Goal: Task Accomplishment & Management: Manage account settings

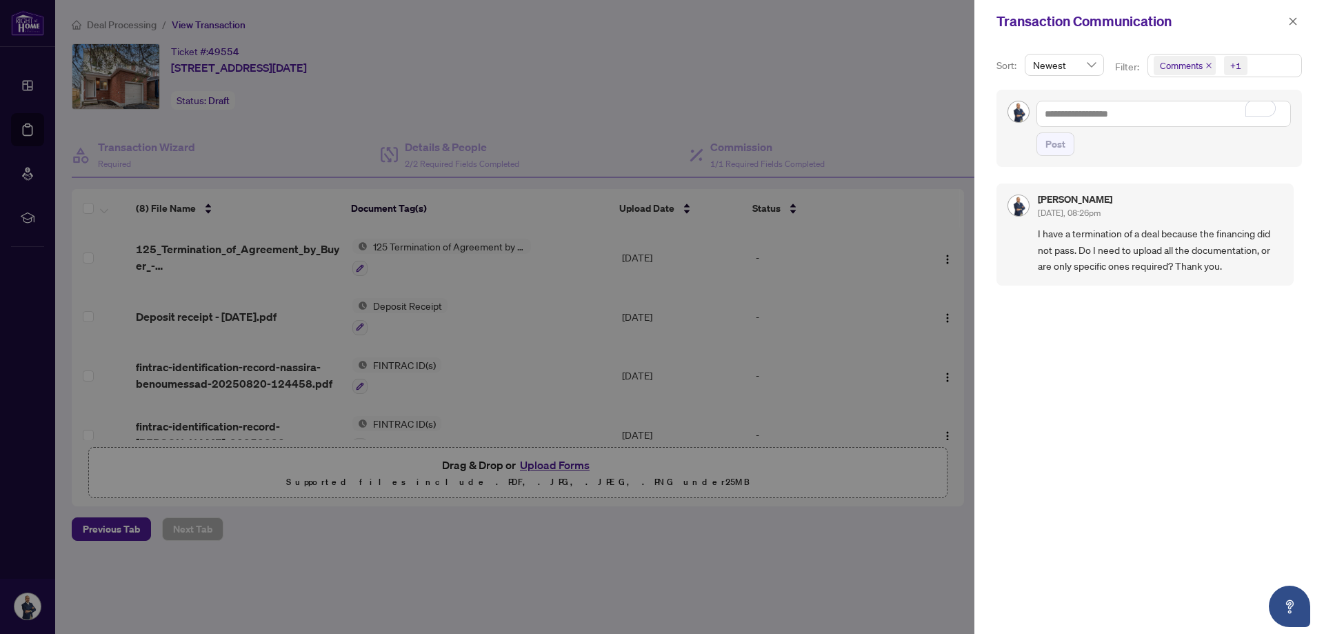
scroll to position [120, 0]
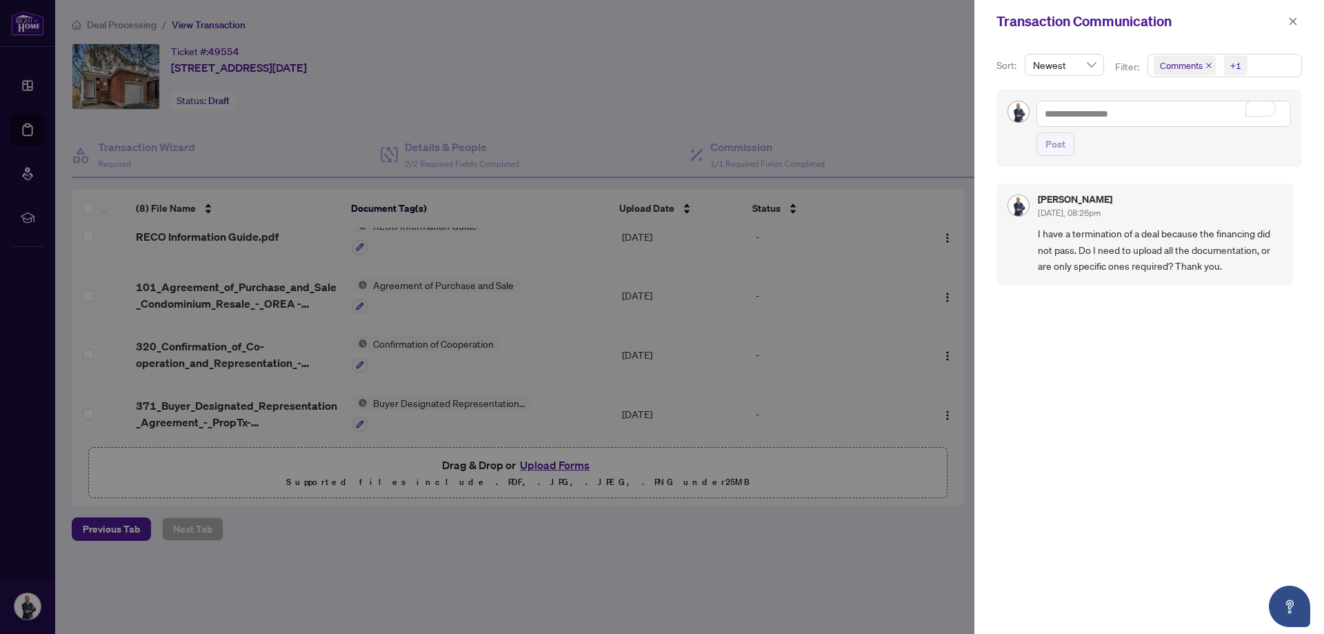
click at [19, 127] on div at bounding box center [662, 317] width 1324 height 634
click at [29, 127] on div at bounding box center [662, 317] width 1324 height 634
click at [1293, 25] on icon "close" at bounding box center [1293, 22] width 10 height 10
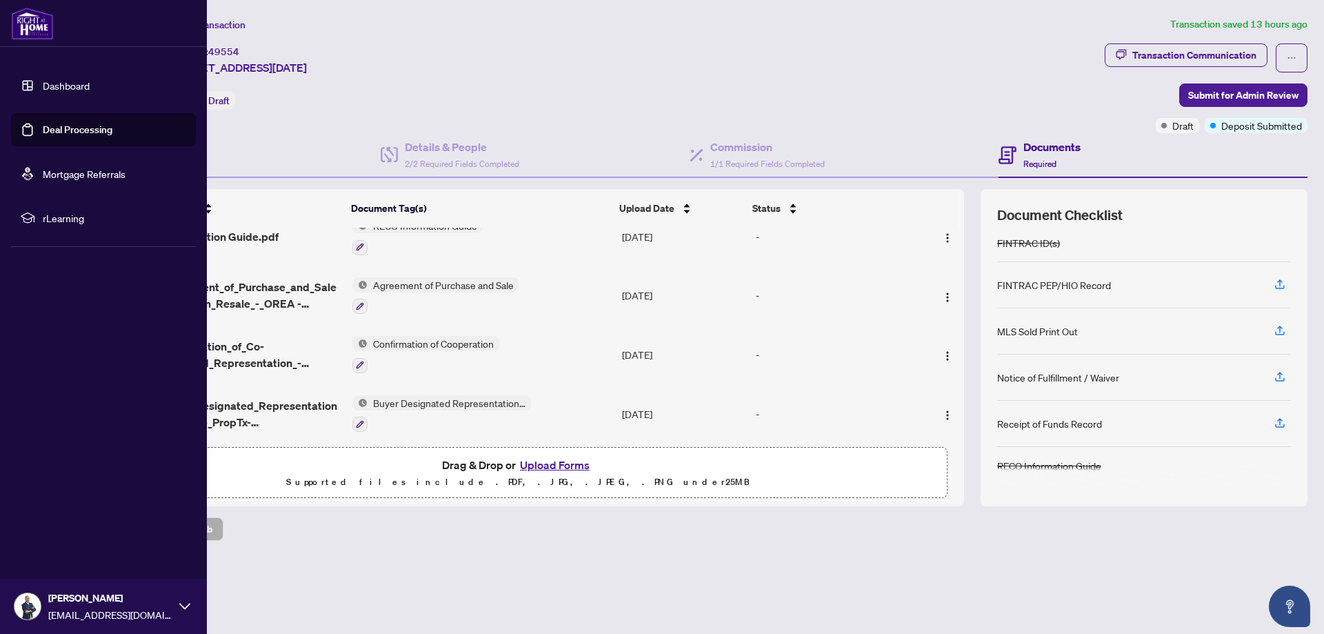
click at [62, 126] on link "Deal Processing" at bounding box center [78, 129] width 70 height 12
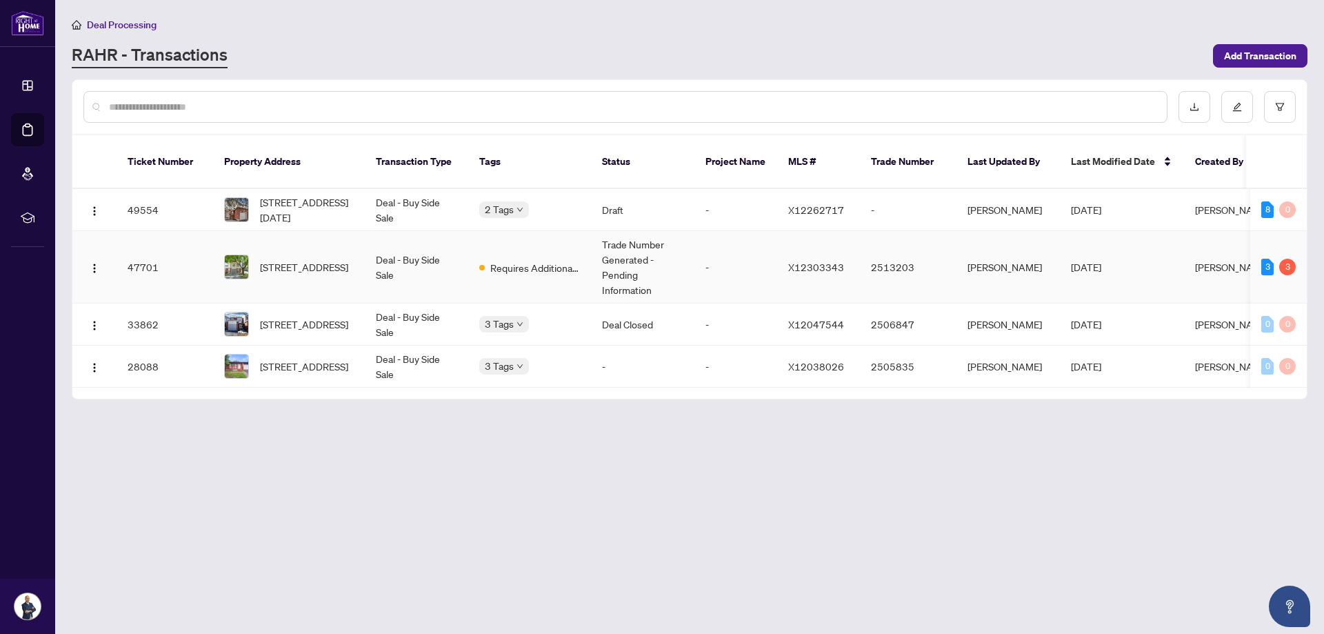
click at [493, 260] on span "Requires Additional Docs" at bounding box center [535, 267] width 90 height 15
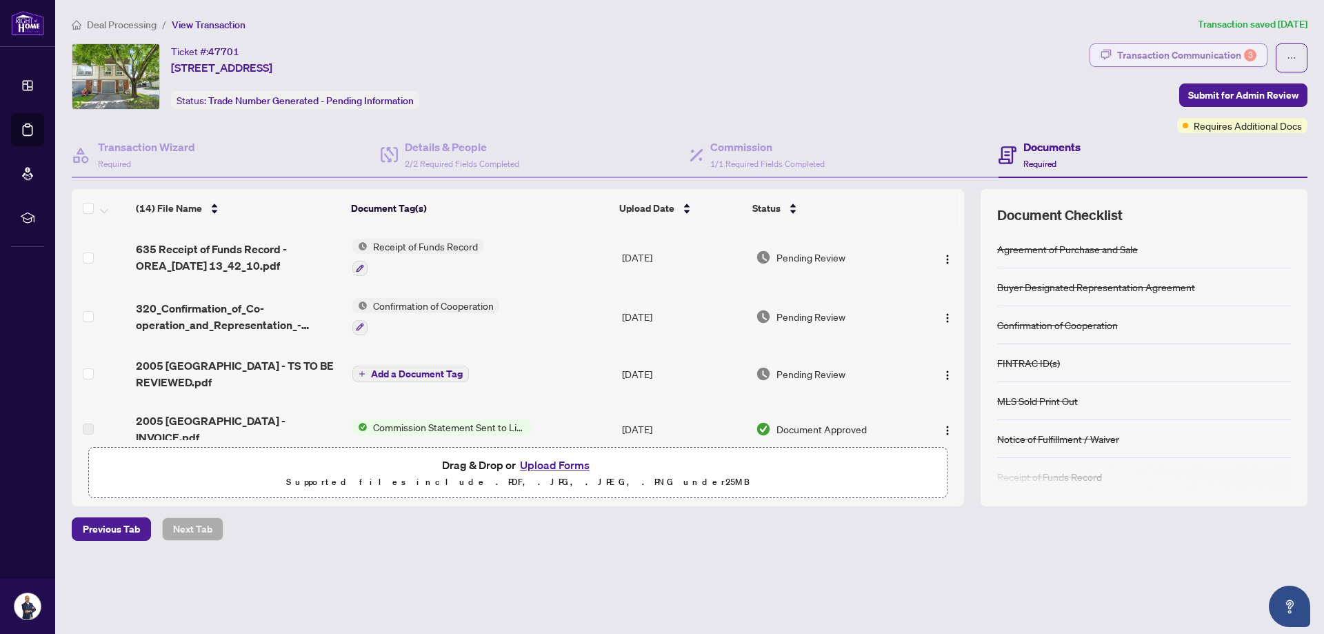
click at [1200, 57] on div "Transaction Communication 3" at bounding box center [1186, 55] width 139 height 22
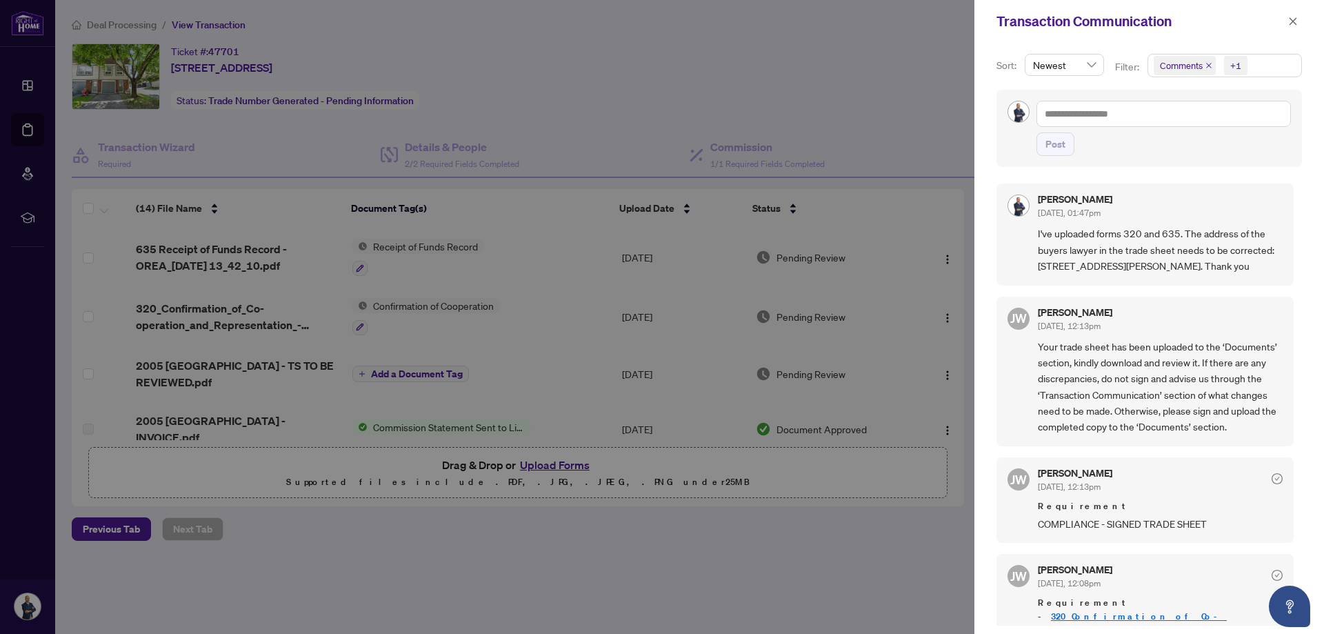
click at [562, 528] on div at bounding box center [662, 317] width 1324 height 634
click at [1293, 17] on icon "close" at bounding box center [1293, 22] width 10 height 10
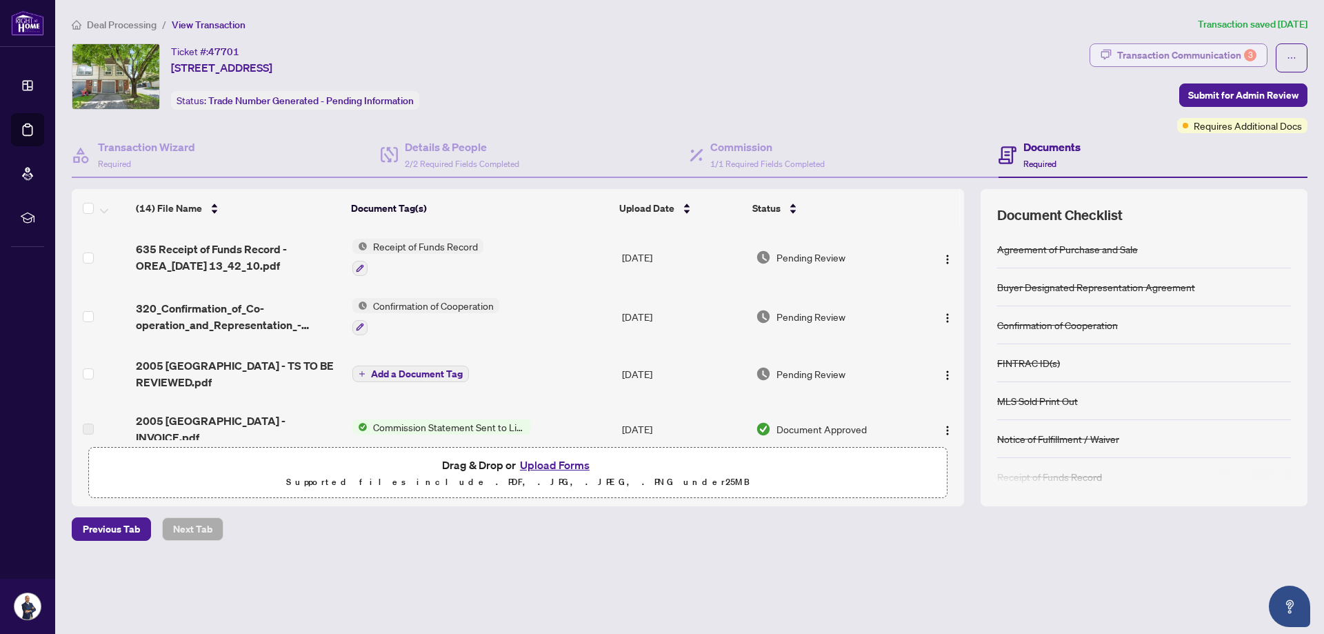
click at [1226, 55] on div "Transaction Communication 3" at bounding box center [1186, 55] width 139 height 22
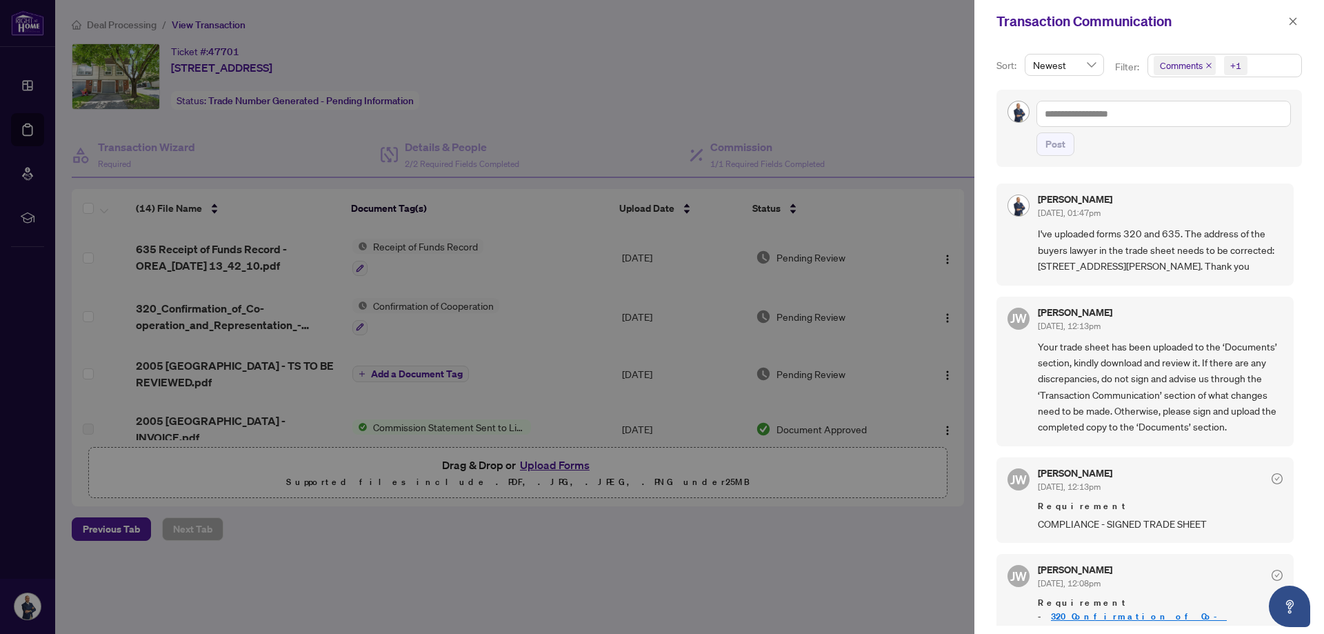
click at [596, 575] on div at bounding box center [662, 317] width 1324 height 634
click at [1288, 19] on icon "close" at bounding box center [1293, 22] width 10 height 10
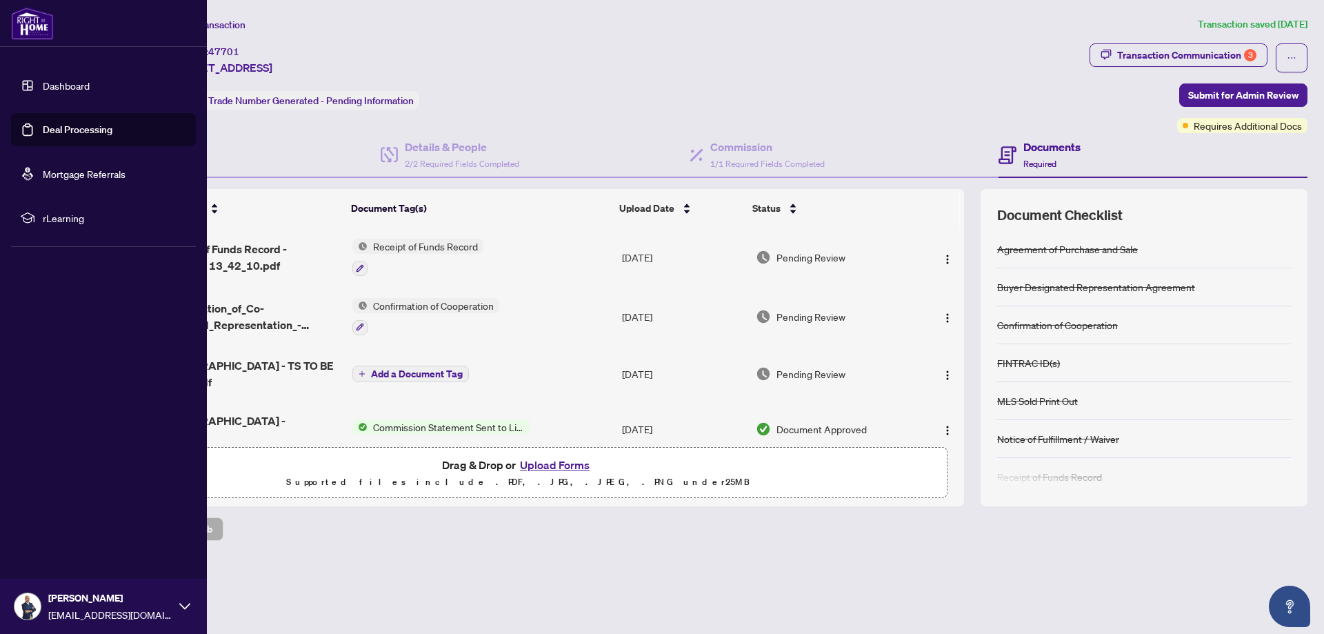
click at [65, 83] on link "Dashboard" at bounding box center [66, 85] width 47 height 12
